Goal: Information Seeking & Learning: Understand process/instructions

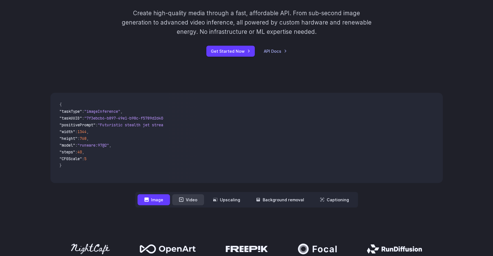
scroll to position [128, 0]
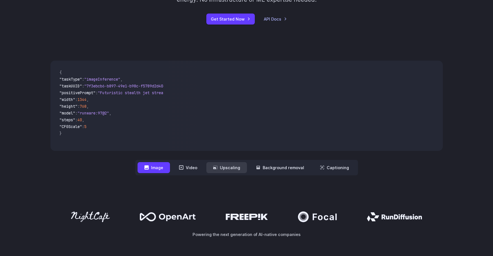
click at [230, 166] on button "Upscaling" at bounding box center [226, 167] width 41 height 11
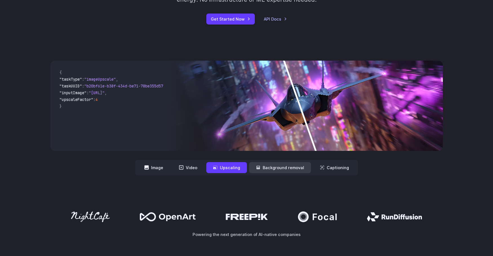
click at [284, 166] on button "Background removal" at bounding box center [280, 167] width 62 height 11
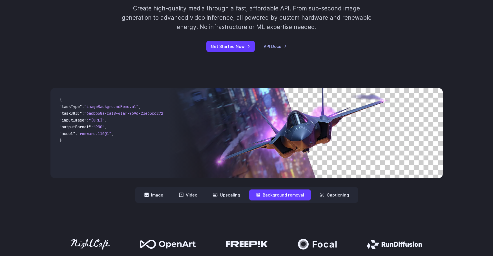
scroll to position [100, 0]
click at [238, 46] on link "Get Started Now" at bounding box center [230, 46] width 48 height 11
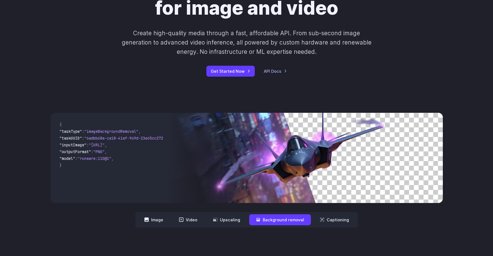
scroll to position [69, 0]
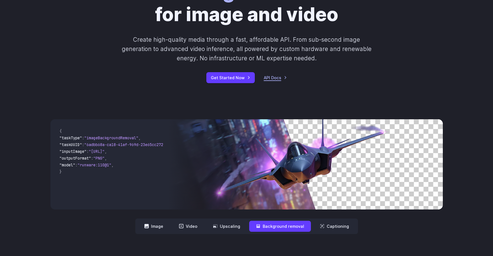
click at [268, 79] on link "API Docs" at bounding box center [275, 77] width 23 height 6
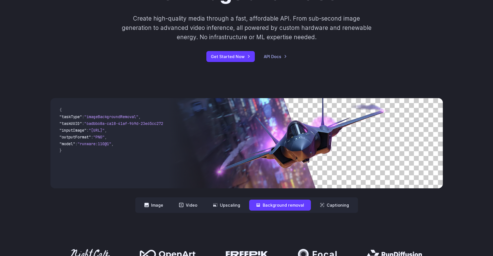
scroll to position [90, 0]
click at [163, 205] on button "Image" at bounding box center [153, 204] width 32 height 11
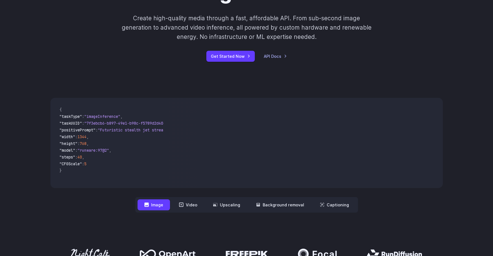
click at [86, 143] on span "768" at bounding box center [83, 143] width 7 height 5
drag, startPoint x: 94, startPoint y: 145, endPoint x: 90, endPoint y: 145, distance: 3.4
click at [86, 145] on span "768" at bounding box center [83, 143] width 7 height 5
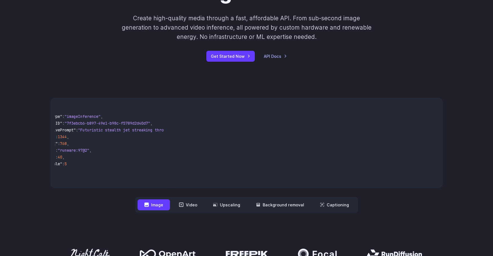
scroll to position [0, 0]
